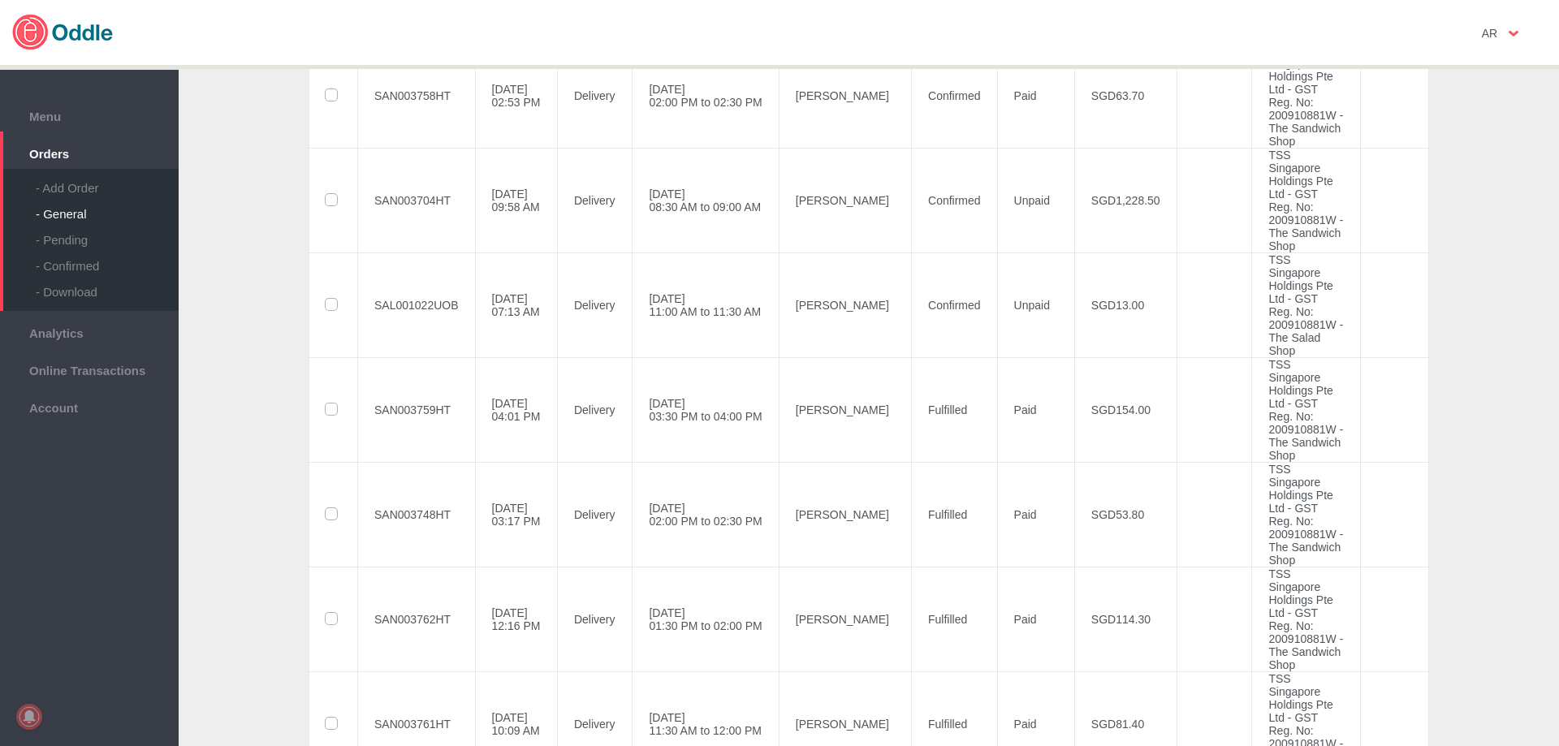
scroll to position [975, 0]
click at [421, 357] on td "SAL001022UOB" at bounding box center [417, 304] width 118 height 105
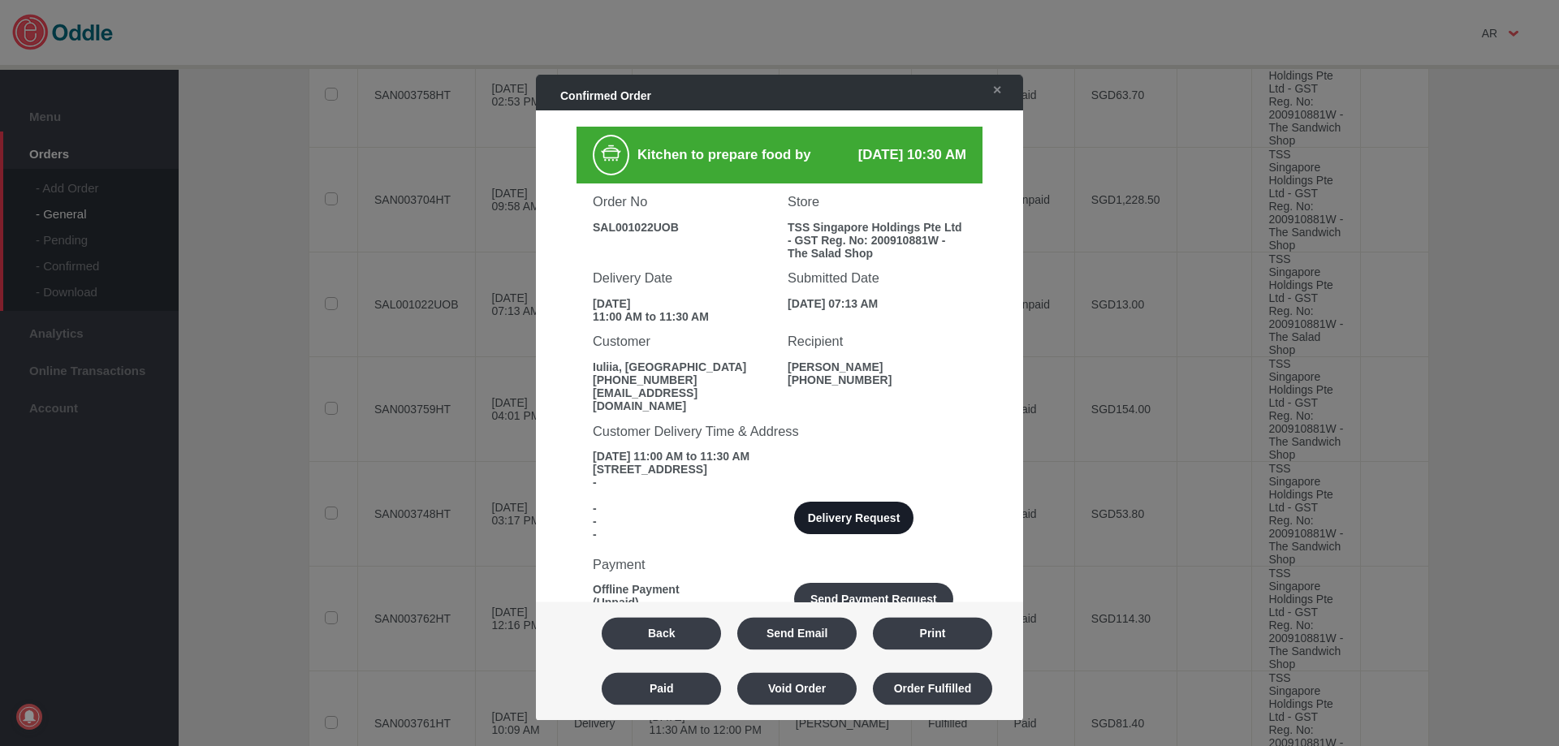
click at [880, 504] on button "Delivery Request" at bounding box center [853, 519] width 119 height 32
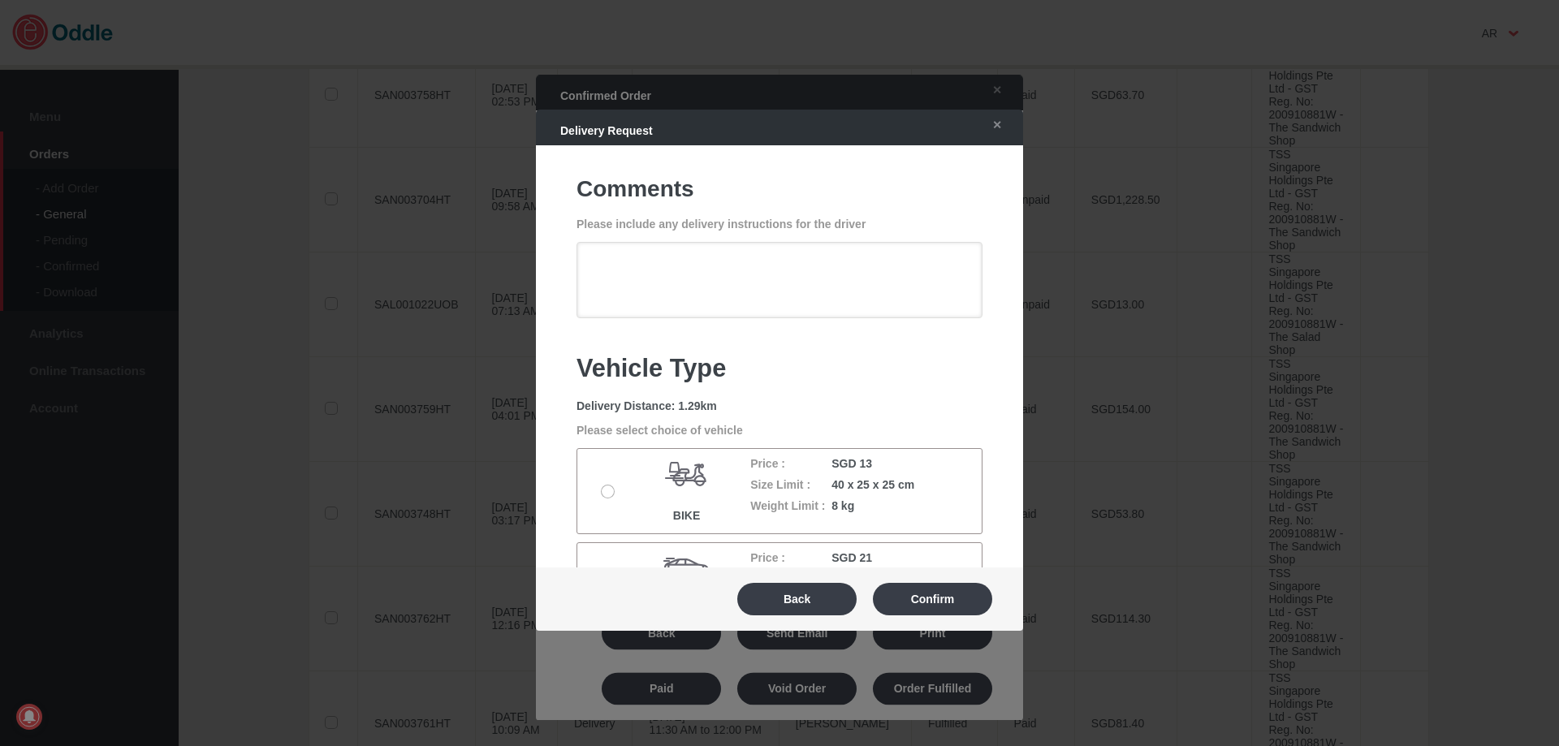
click at [612, 495] on label at bounding box center [610, 492] width 16 height 13
click at [0, 0] on input "radio" at bounding box center [0, 0] width 0 height 0
click at [962, 589] on button "Confirm" at bounding box center [932, 599] width 119 height 32
type textarea "Can do a quick parking at [GEOGRAPHIC_DATA]. We are just beside this street, fa…"
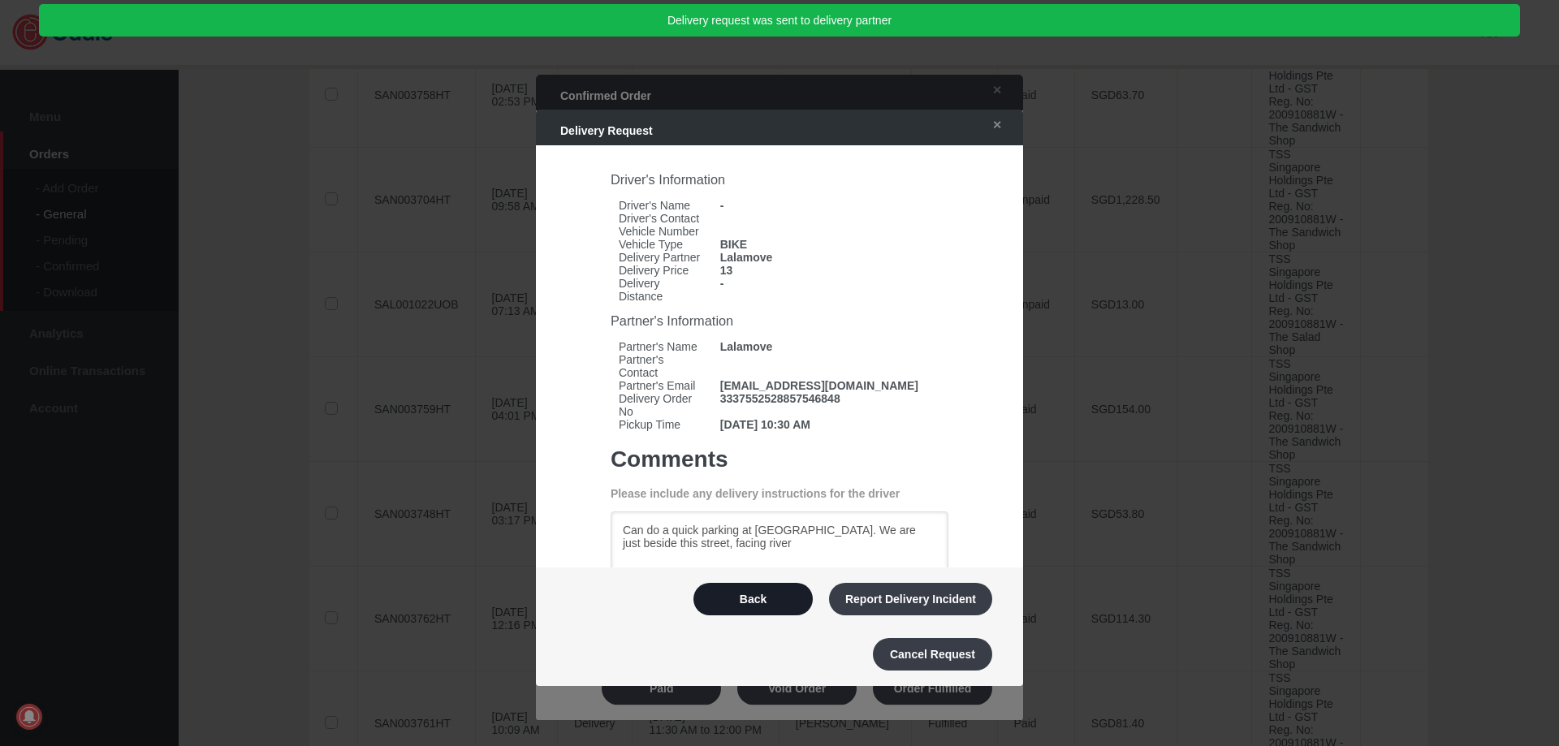
click at [774, 602] on button "Back" at bounding box center [753, 599] width 119 height 32
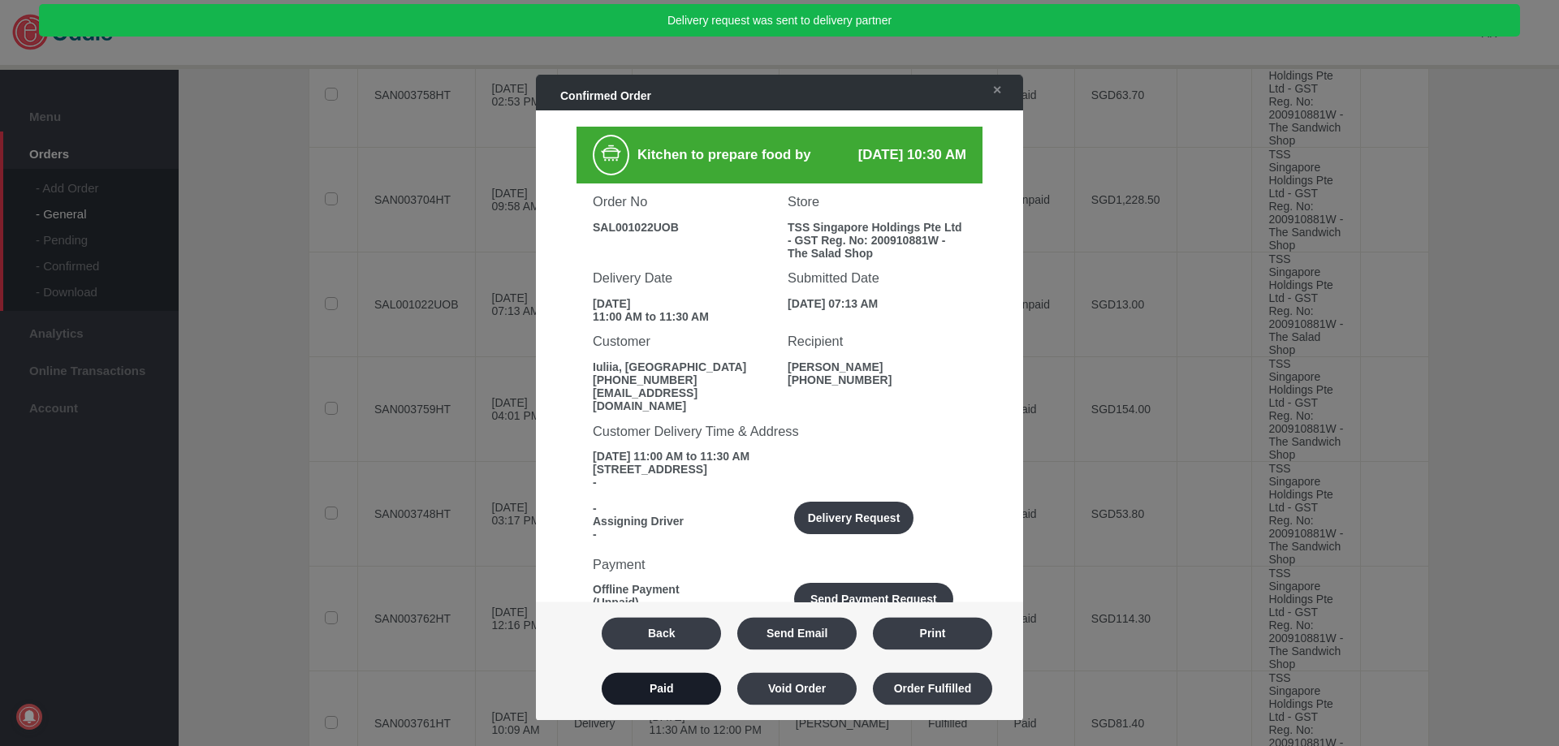
click at [701, 680] on button "Paid" at bounding box center [661, 688] width 119 height 32
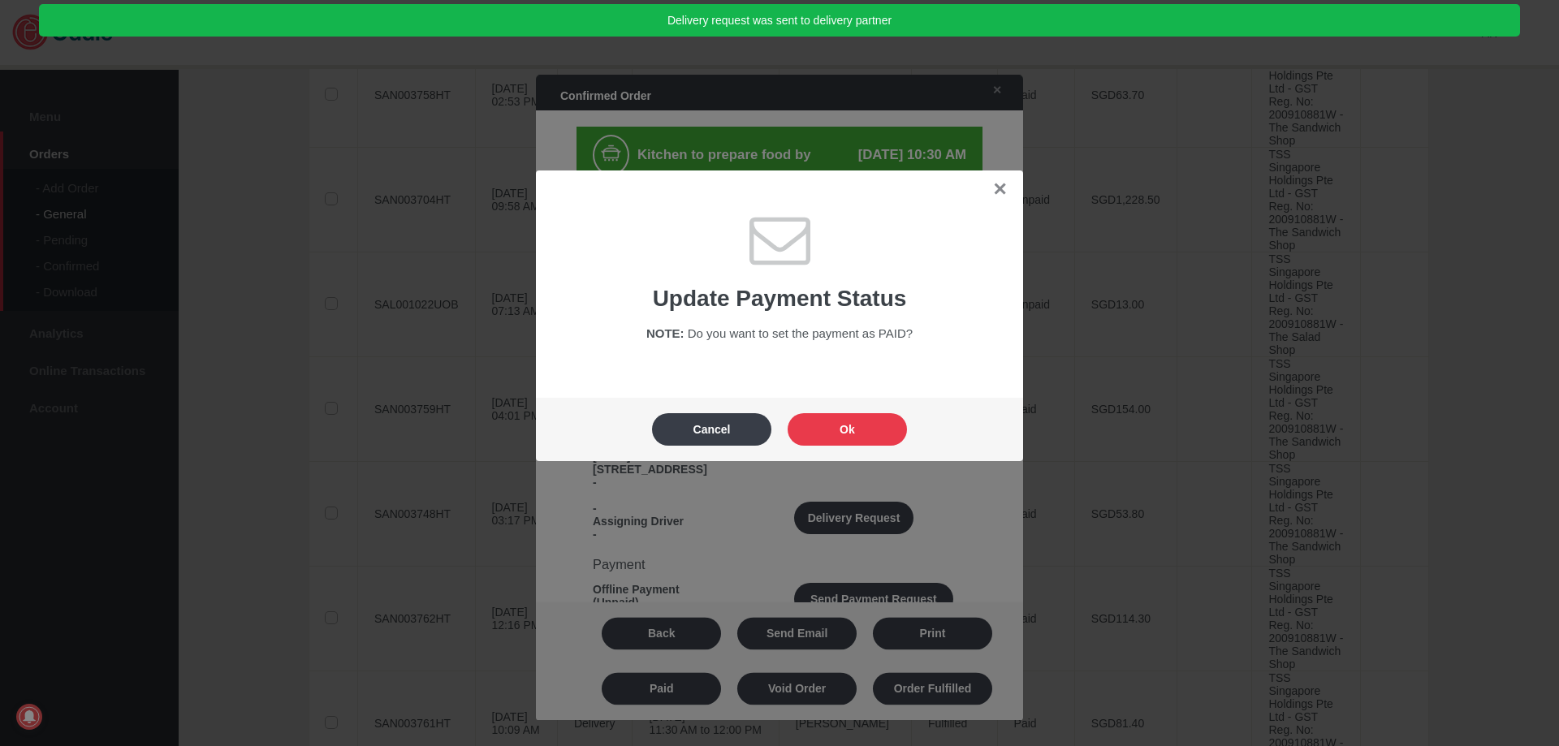
click at [845, 424] on button "Ok" at bounding box center [847, 429] width 119 height 32
